Goal: Information Seeking & Learning: Learn about a topic

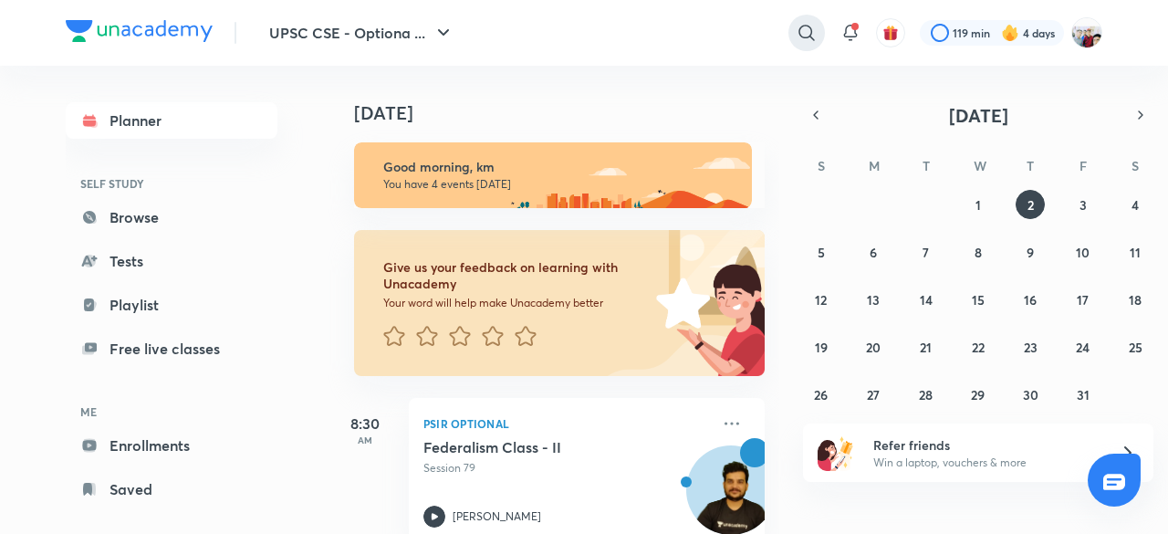
click at [808, 29] on icon at bounding box center [807, 33] width 22 height 22
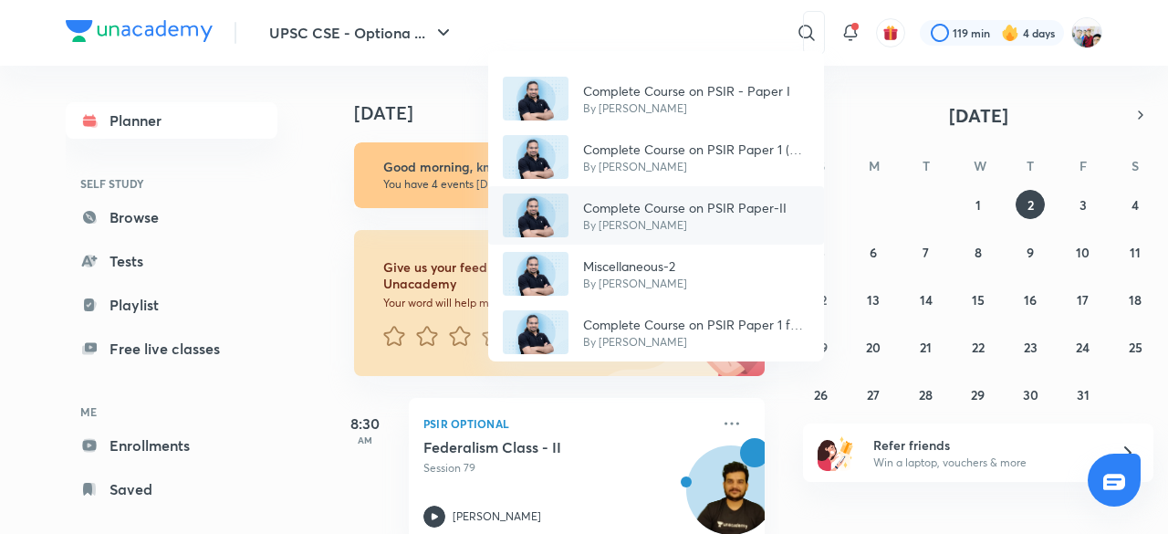
click at [722, 202] on p "Complete Course on PSIR Paper-II" at bounding box center [685, 207] width 204 height 19
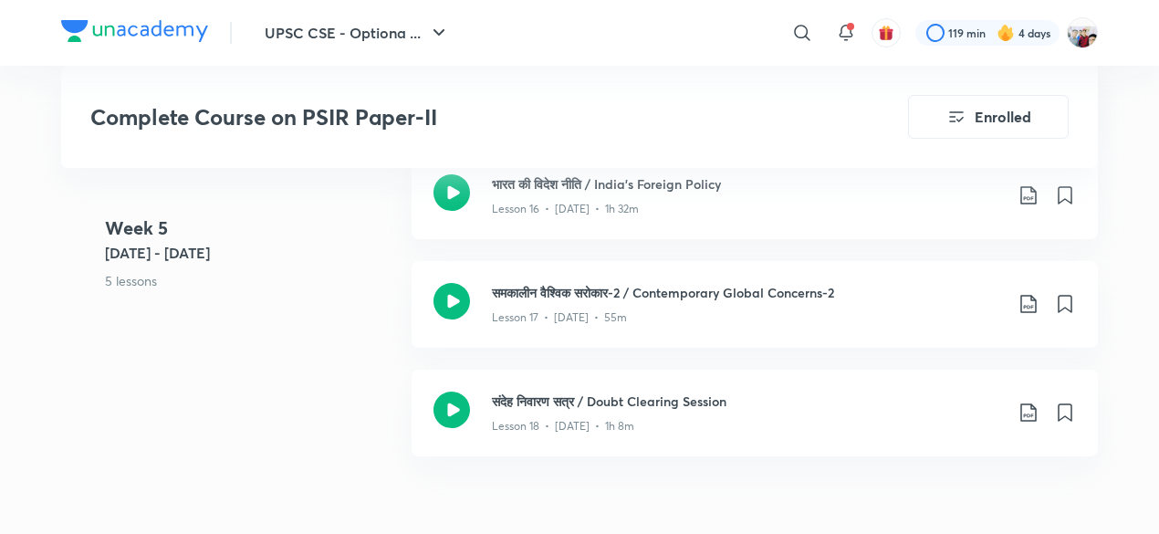
scroll to position [2812, 0]
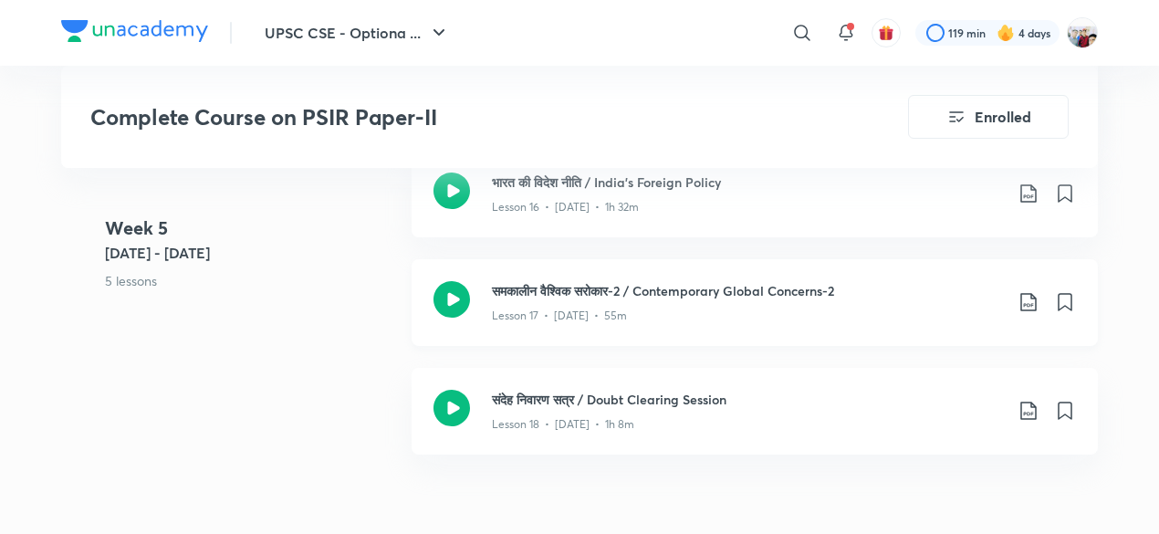
click at [657, 297] on h3 "समकालीन वैश्विक सरोकार-2 / Contemporary Global Concerns-2" at bounding box center [747, 290] width 511 height 19
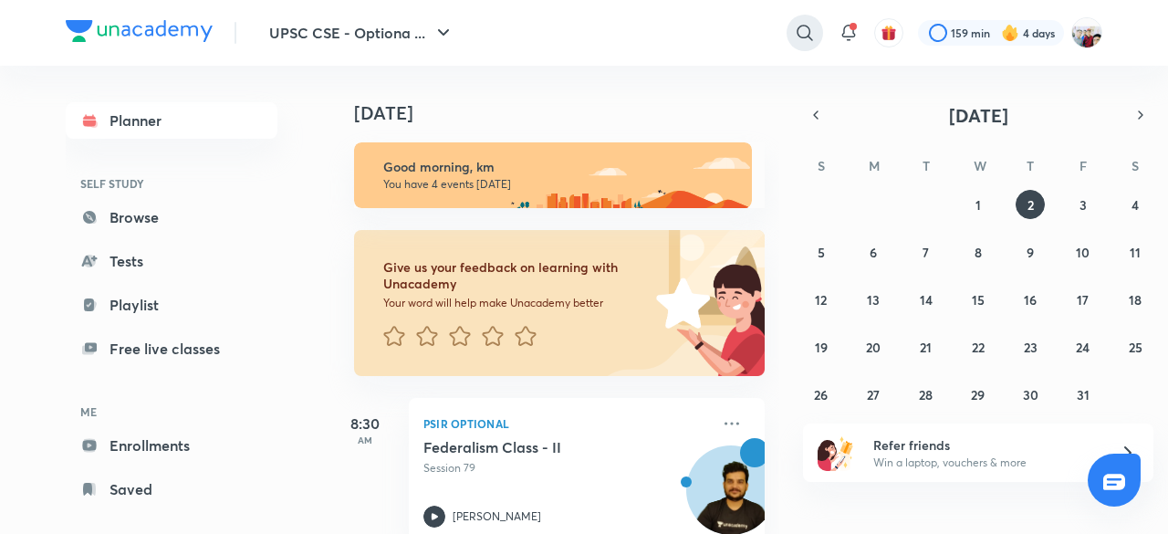
click at [810, 30] on icon at bounding box center [805, 33] width 16 height 16
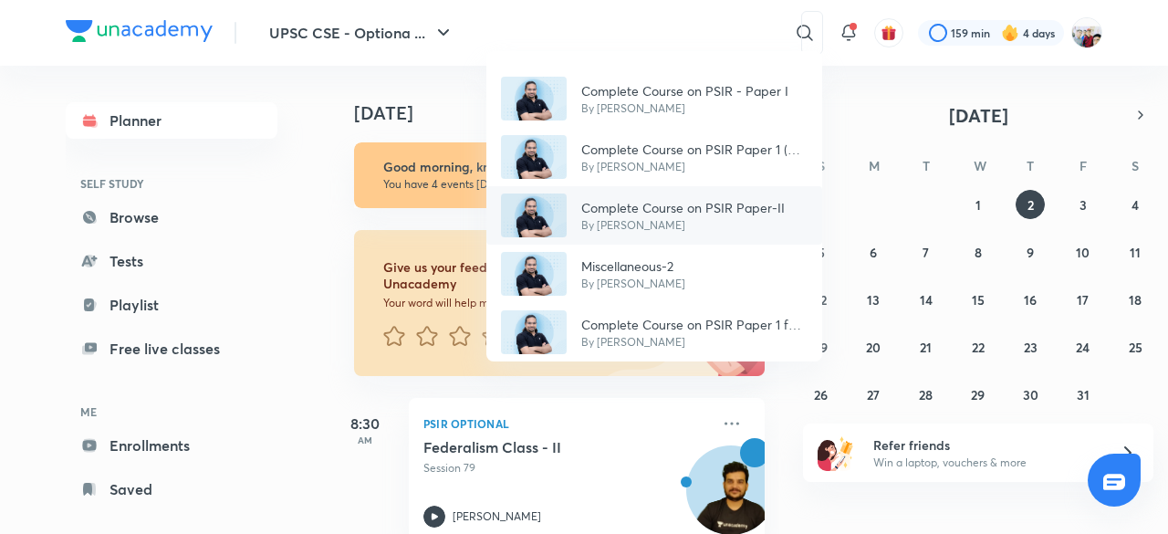
click at [754, 187] on div "Complete Course on PSIR Paper-II By Madhukar Kotawe" at bounding box center [655, 215] width 336 height 58
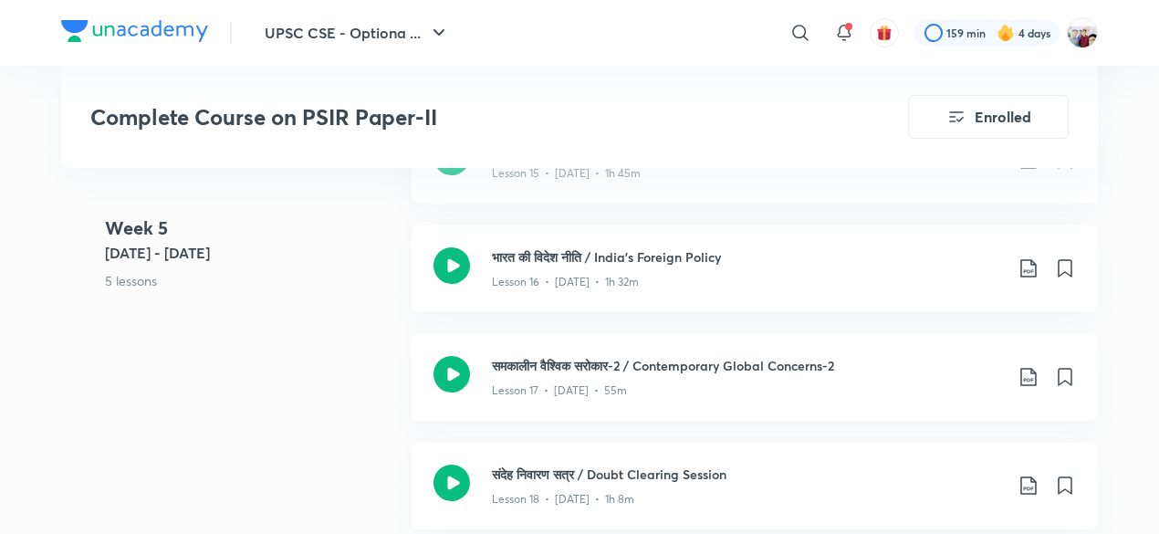
scroll to position [2738, 0]
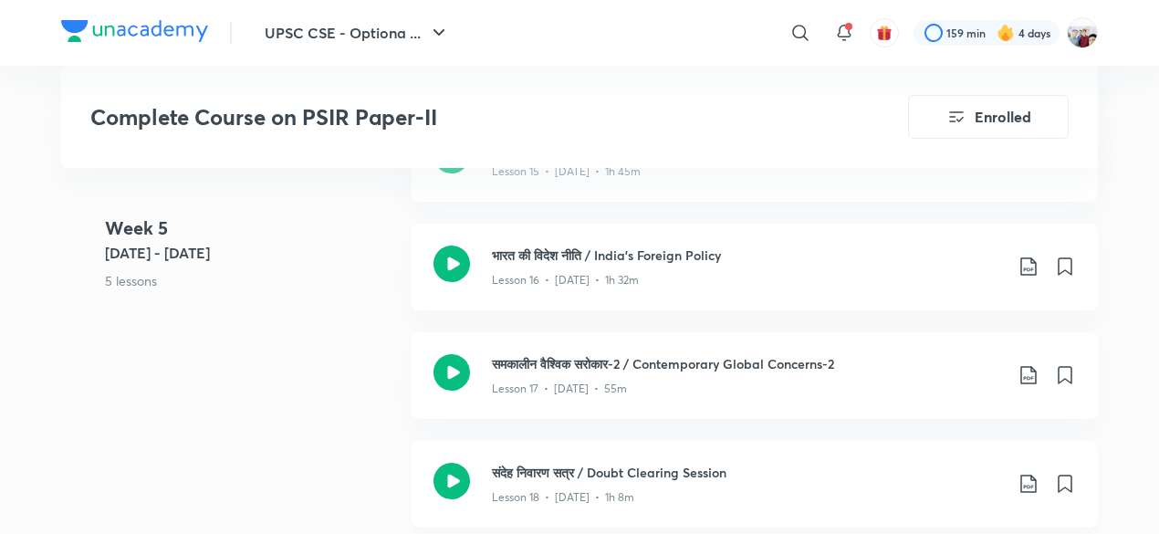
click at [697, 452] on div "संदेह निवारण सत्र / Doubt Clearing Session Lesson 18 • Jul 21 • 1h 8m" at bounding box center [755, 484] width 686 height 87
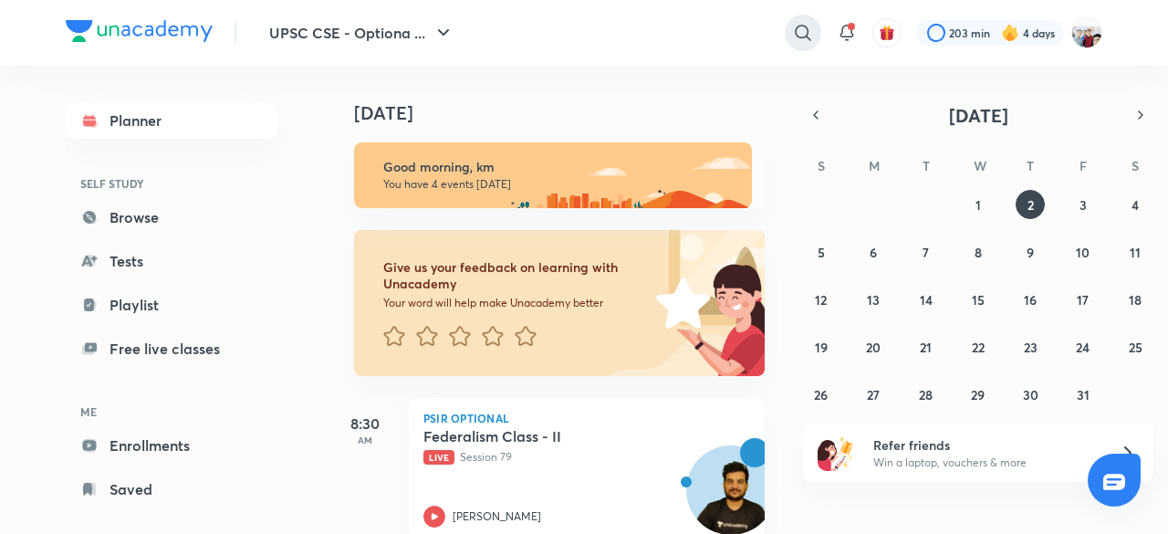
click at [800, 34] on icon at bounding box center [803, 33] width 22 height 22
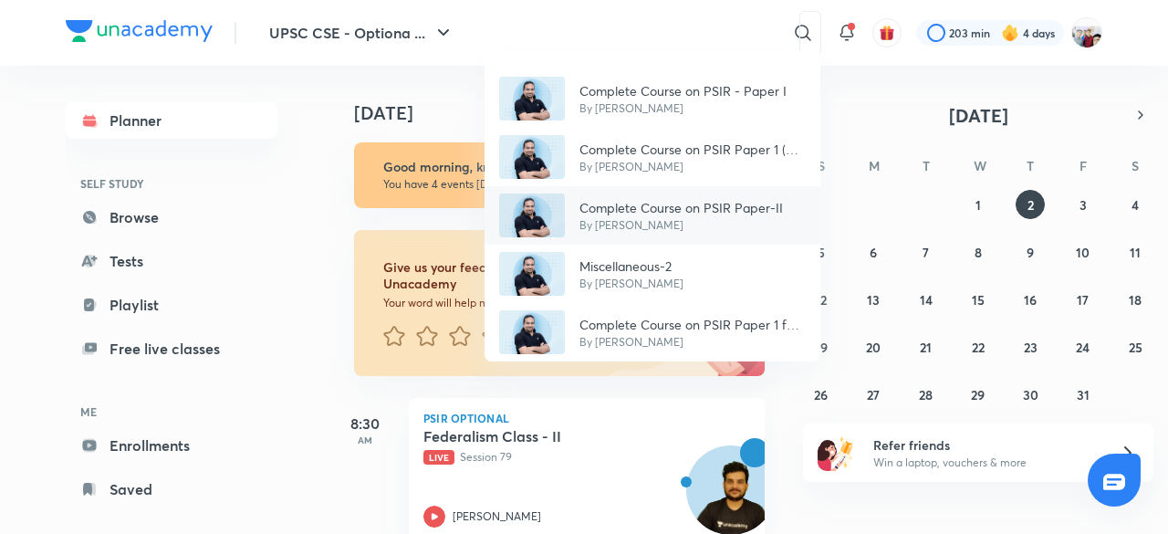
click at [722, 215] on p "Complete Course on PSIR Paper-II" at bounding box center [682, 207] width 204 height 19
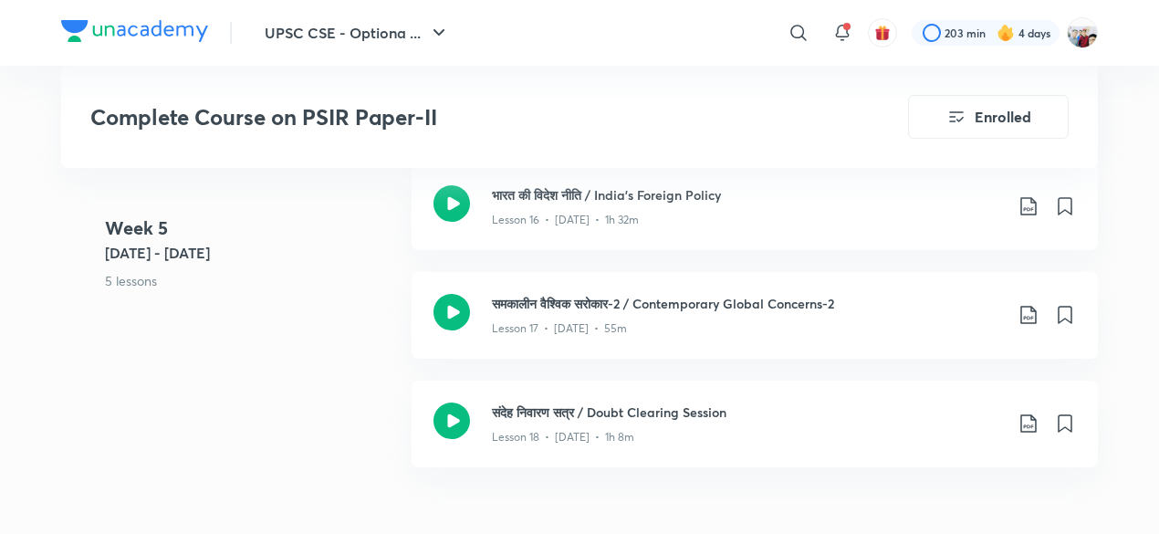
scroll to position [2812, 0]
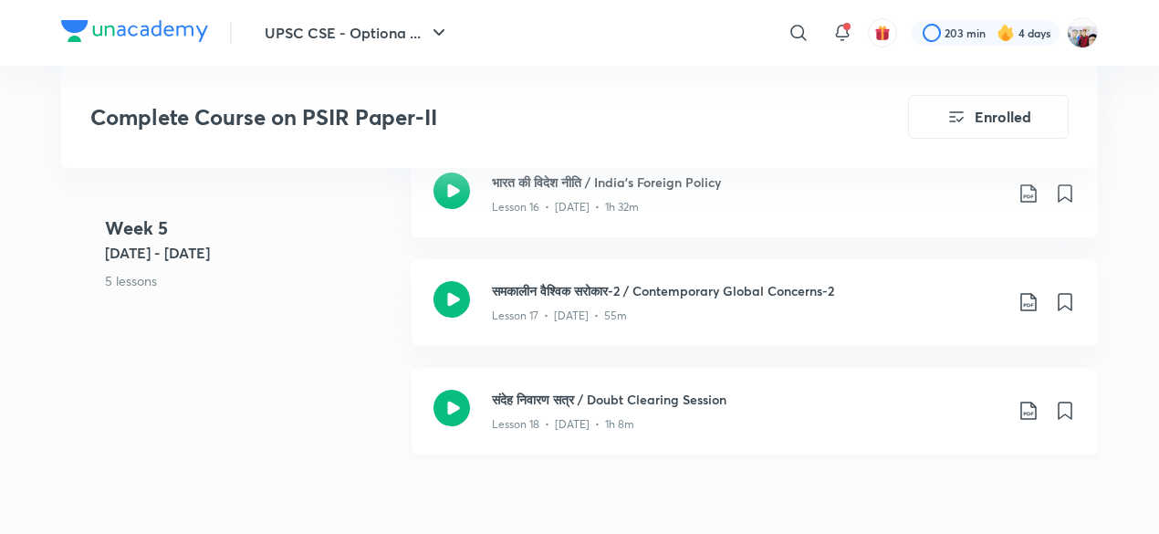
click at [780, 409] on div "Lesson 18 • [DATE] • 1h 8m" at bounding box center [747, 421] width 511 height 24
